Goal: Find specific page/section: Find specific page/section

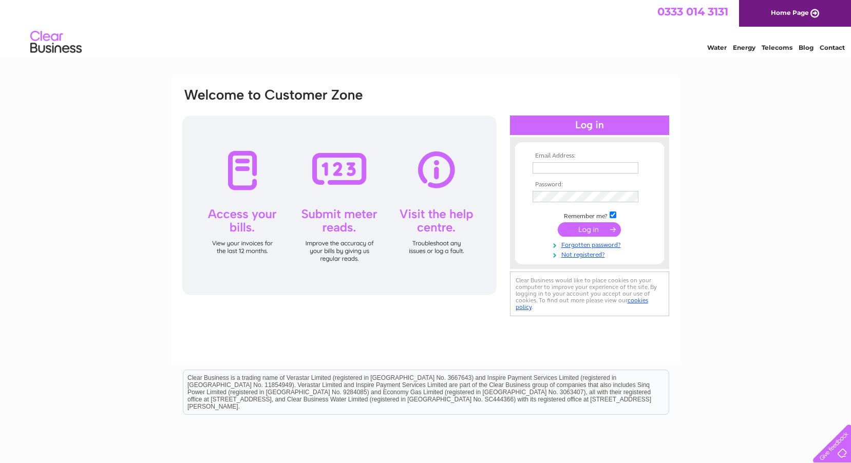
type input "[EMAIL_ADDRESS][DOMAIN_NAME]"
click at [602, 230] on input "submit" at bounding box center [589, 229] width 63 height 14
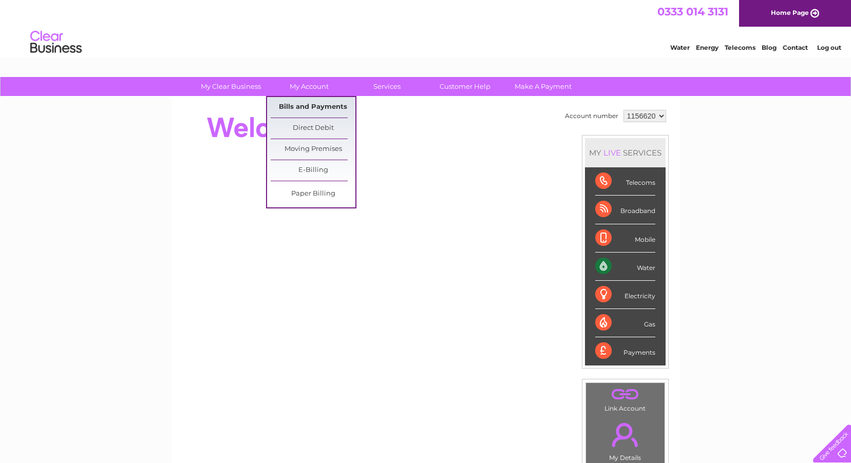
click at [306, 105] on link "Bills and Payments" at bounding box center [313, 107] width 85 height 21
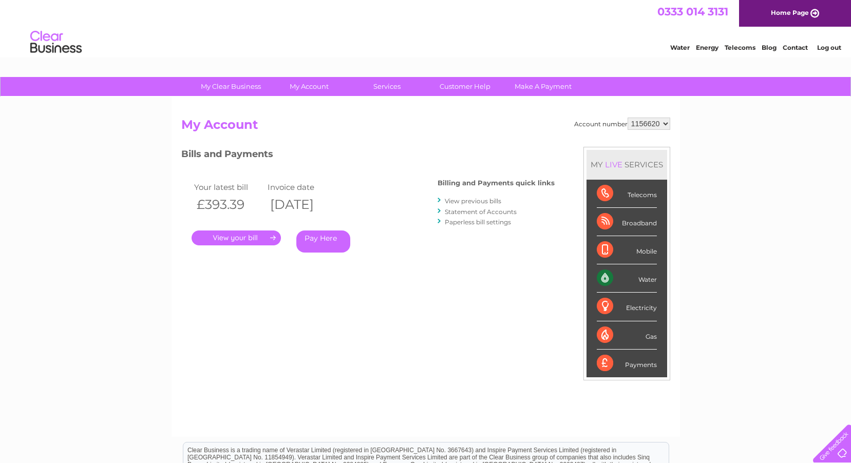
click at [233, 241] on link "." at bounding box center [236, 238] width 89 height 15
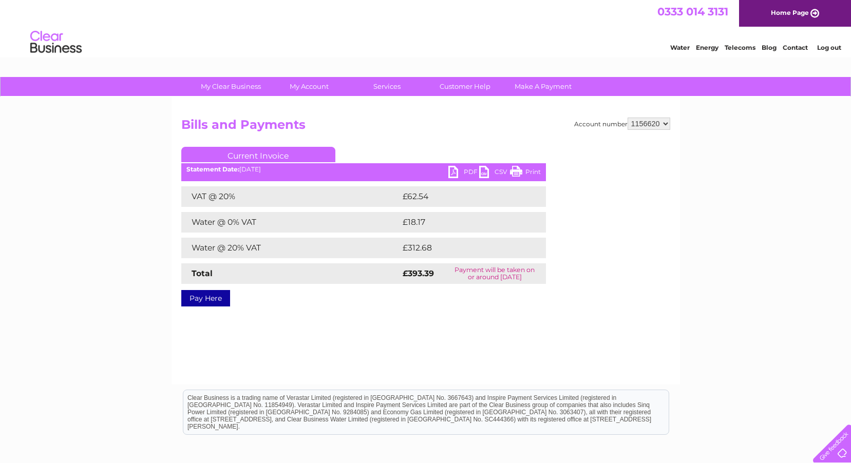
click at [458, 172] on link "PDF" at bounding box center [464, 173] width 31 height 15
